Goal: Task Accomplishment & Management: Manage account settings

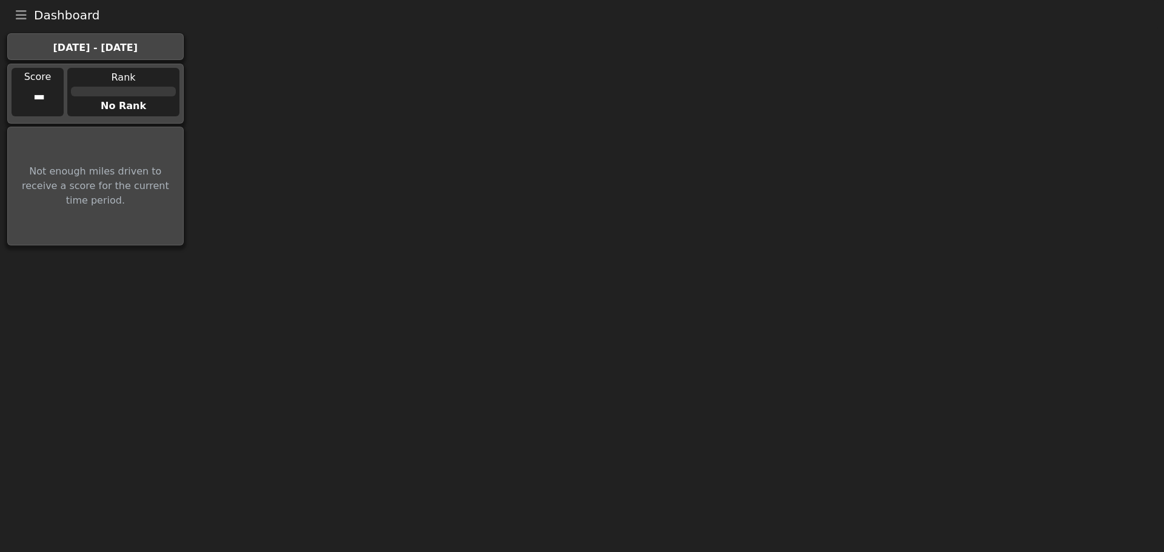
click at [18, 8] on button "Toggle navigation" at bounding box center [20, 15] width 25 height 17
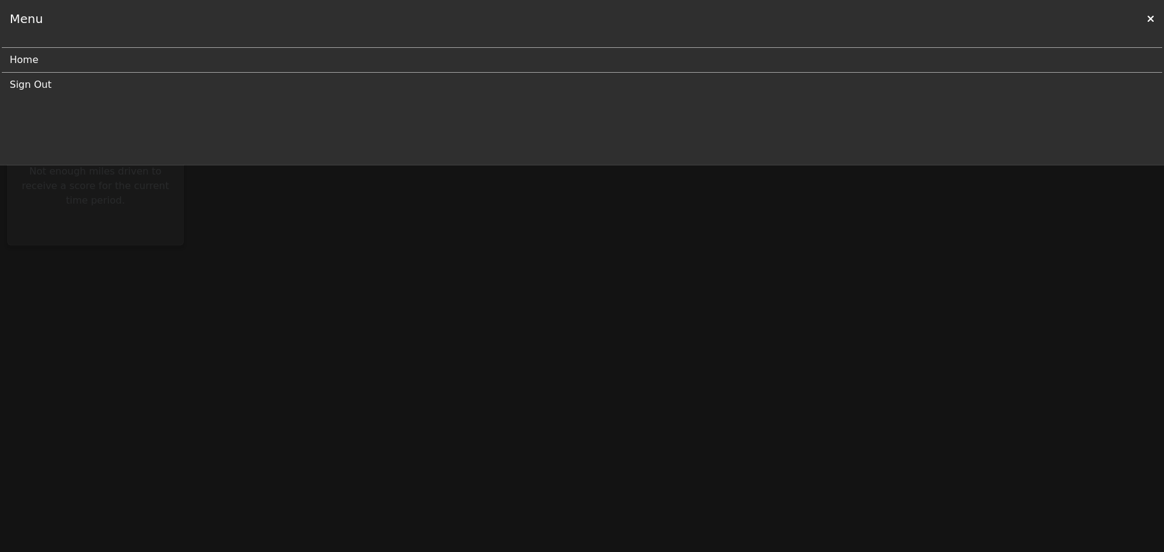
click at [29, 82] on link "Sign Out" at bounding box center [577, 85] width 1135 height 24
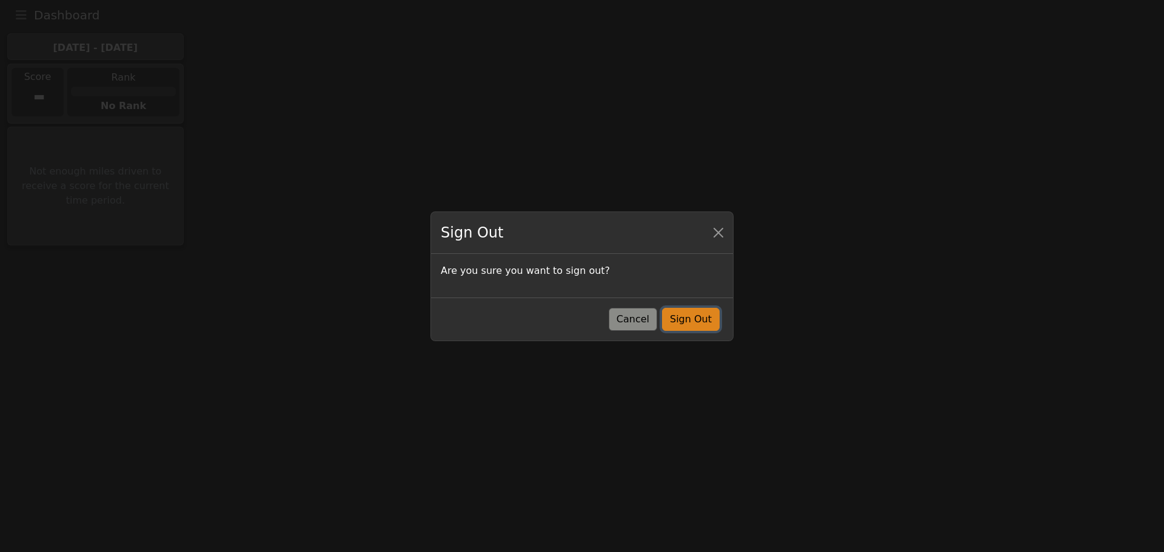
click at [710, 320] on button "Sign Out" at bounding box center [691, 319] width 58 height 23
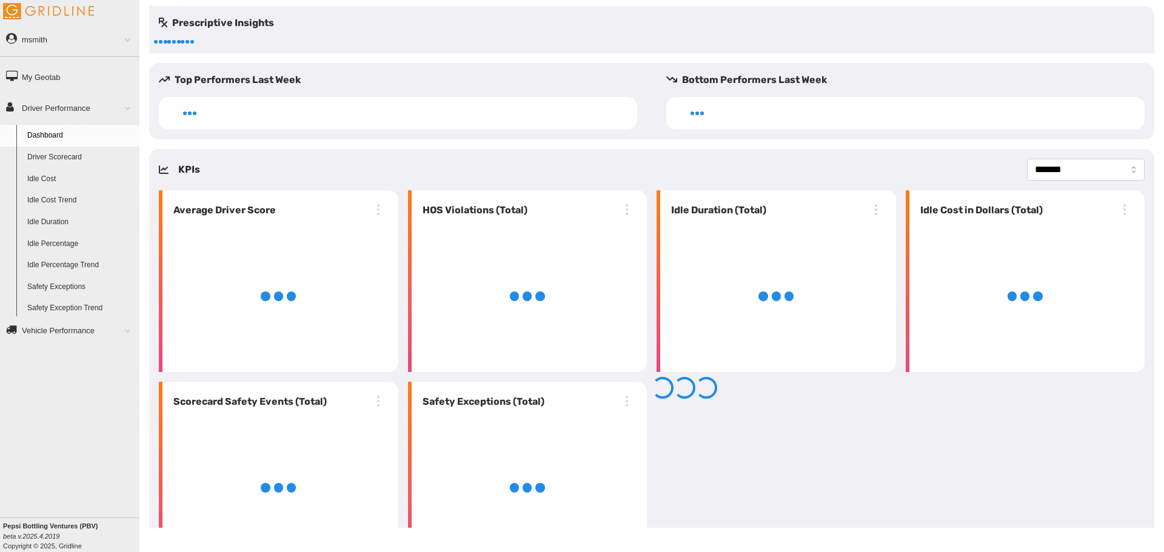
select select "**********"
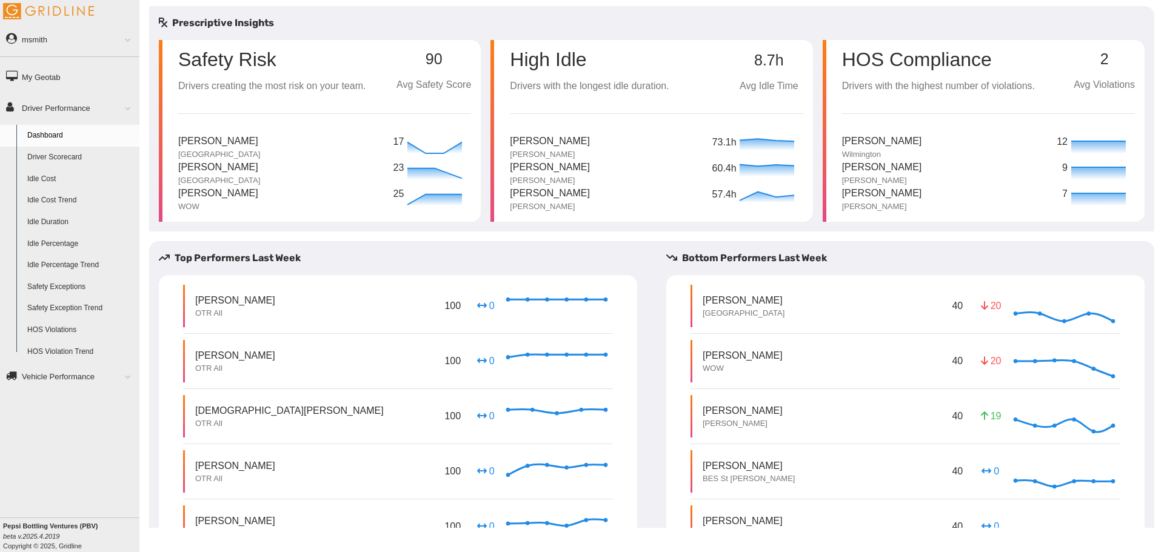
click at [52, 38] on link "msmith" at bounding box center [69, 38] width 139 height 27
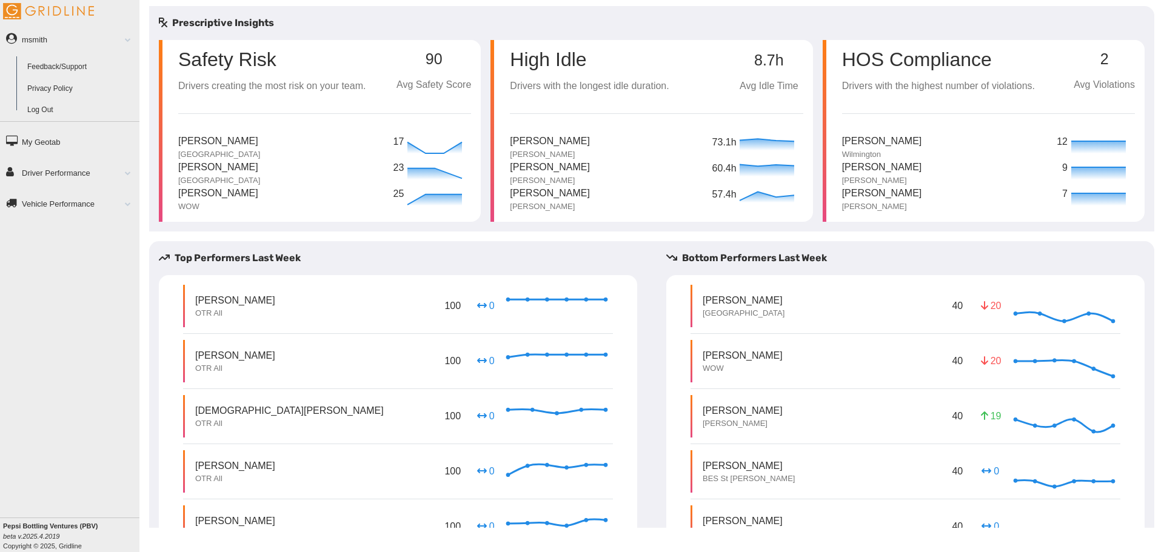
click at [53, 114] on link "Log Out" at bounding box center [81, 110] width 118 height 22
